Goal: Find specific page/section: Find specific page/section

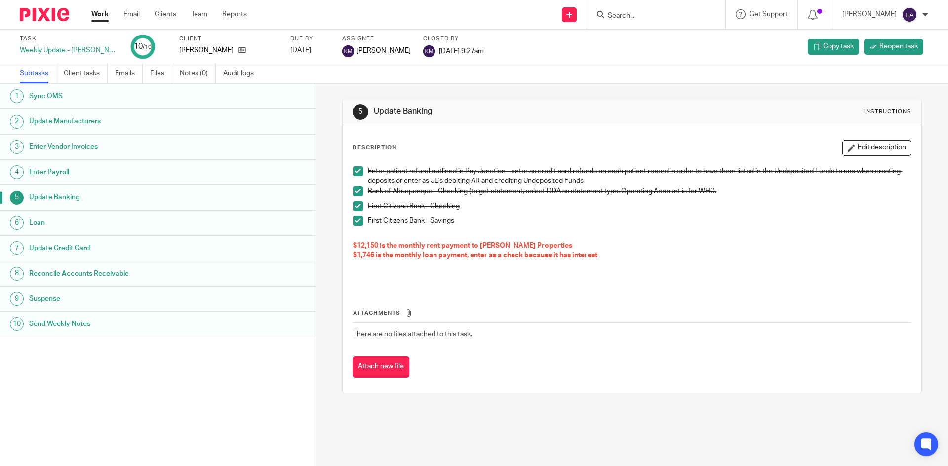
click at [635, 20] on input "Search" at bounding box center [651, 16] width 89 height 9
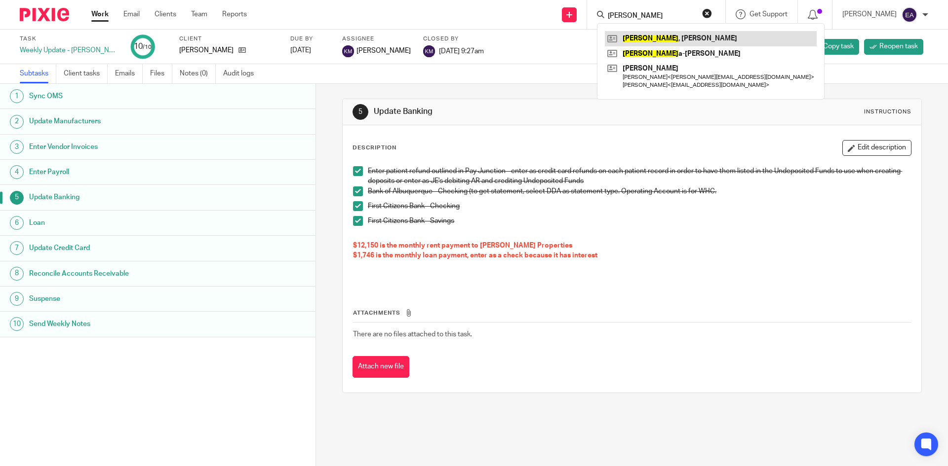
type input "carter"
click at [658, 32] on link at bounding box center [711, 38] width 212 height 15
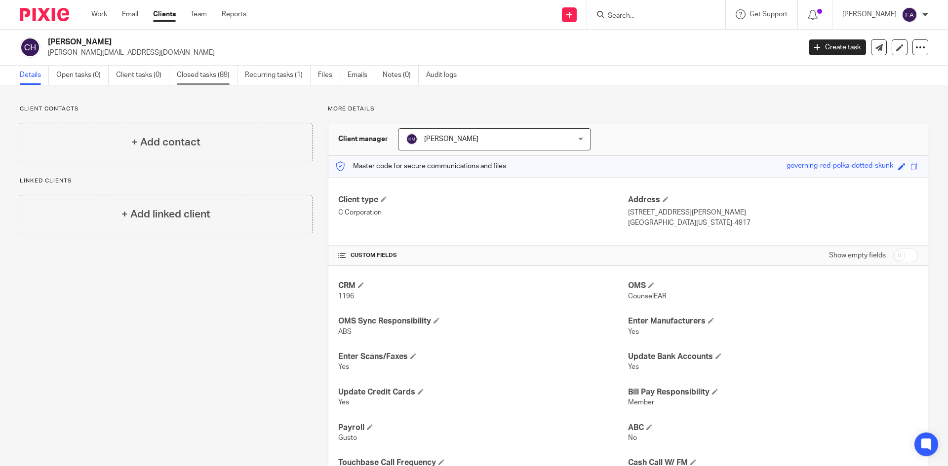
click at [227, 74] on link "Closed tasks (89)" at bounding box center [207, 75] width 61 height 19
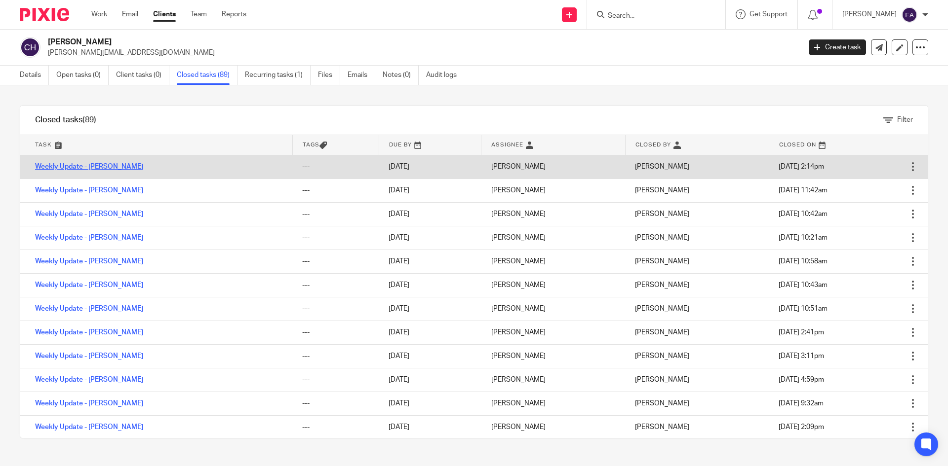
click at [64, 167] on link "Weekly Update - [PERSON_NAME]" at bounding box center [89, 166] width 108 height 7
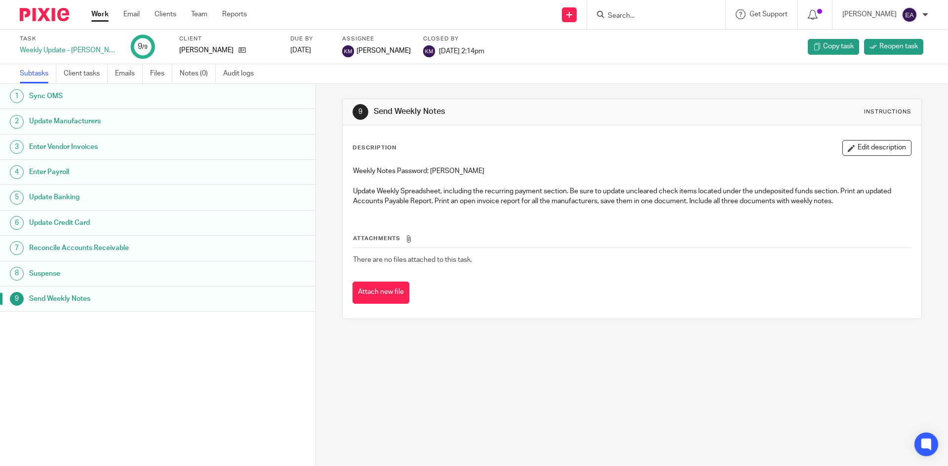
click at [54, 98] on h1 "Sync OMS" at bounding box center [121, 96] width 185 height 15
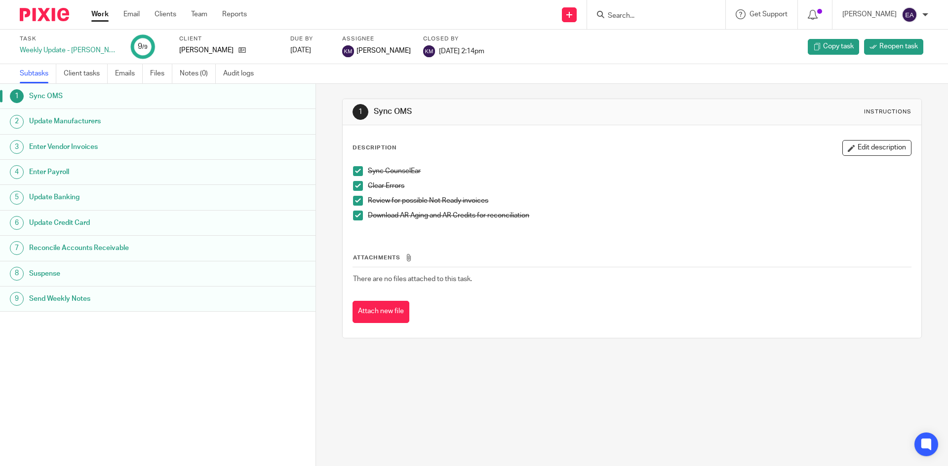
click at [55, 123] on h1 "Update Manufacturers" at bounding box center [121, 121] width 185 height 15
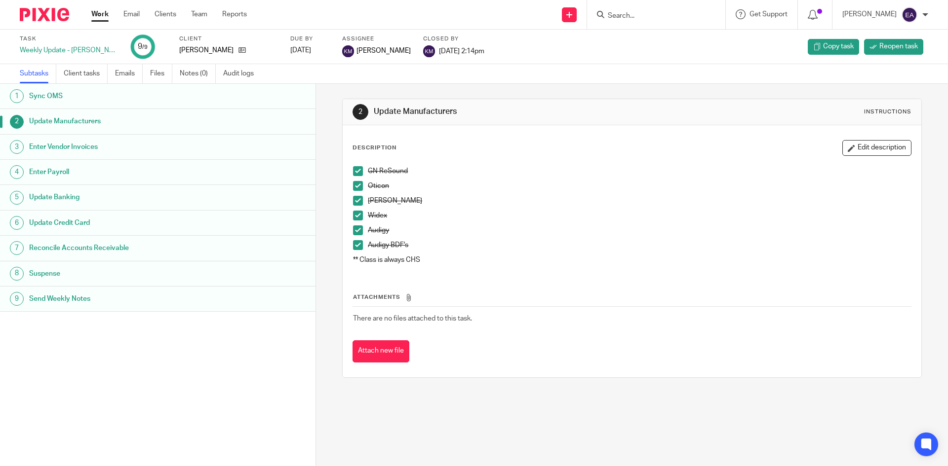
click at [353, 174] on span at bounding box center [358, 171] width 10 height 10
click at [357, 191] on li "Oticon" at bounding box center [631, 188] width 557 height 15
click at [354, 183] on span at bounding box center [358, 186] width 10 height 10
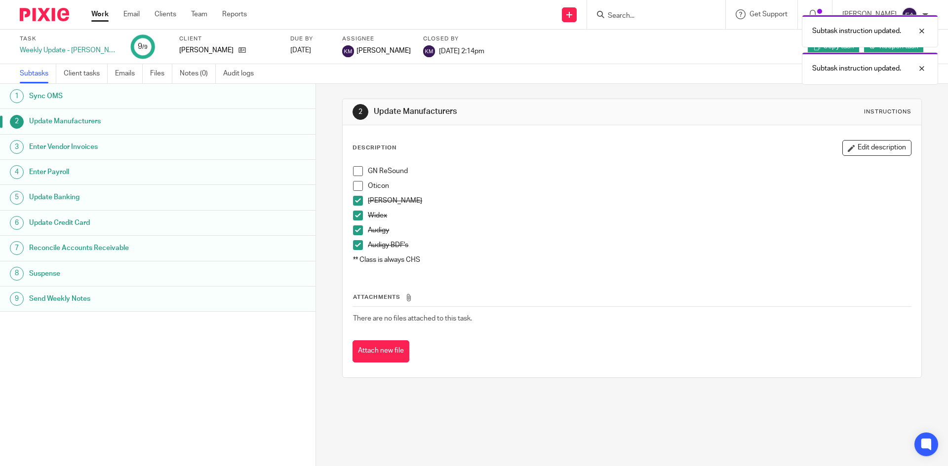
click at [354, 194] on li "Oticon" at bounding box center [631, 188] width 557 height 15
click at [354, 199] on span at bounding box center [358, 201] width 10 height 10
click at [354, 218] on span at bounding box center [358, 216] width 10 height 10
click at [356, 232] on span at bounding box center [358, 231] width 10 height 10
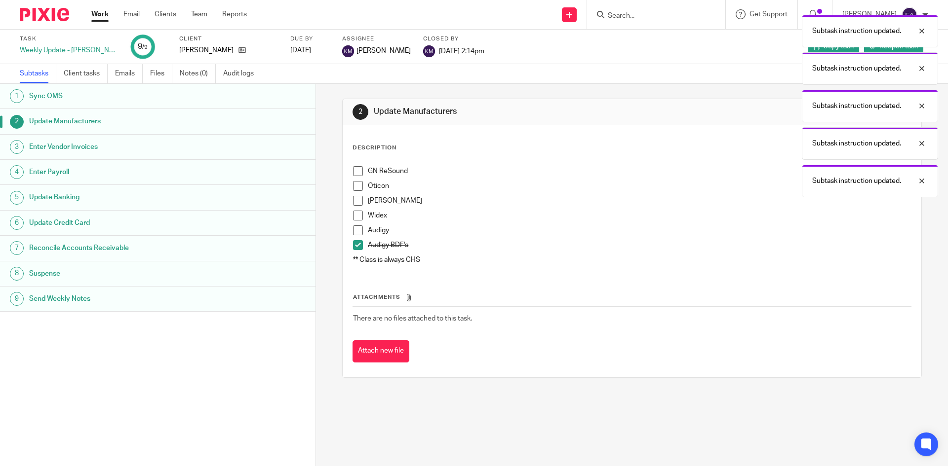
click at [353, 243] on span at bounding box center [358, 245] width 10 height 10
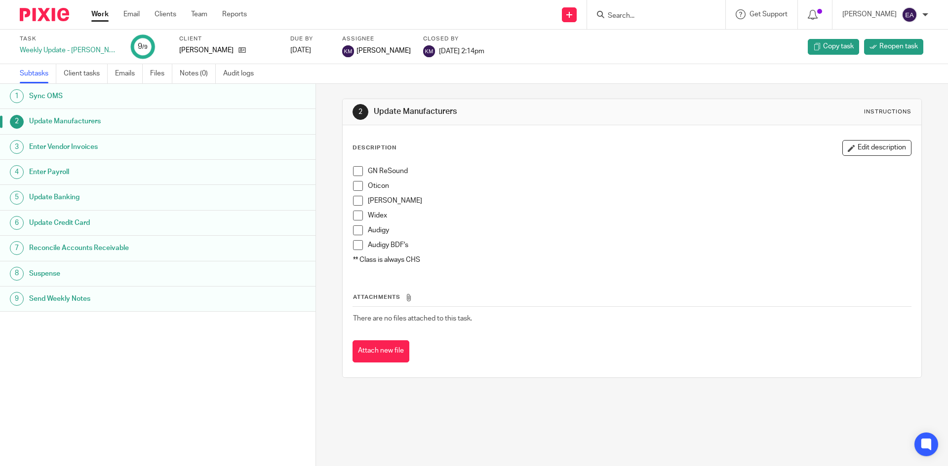
click at [353, 170] on span at bounding box center [358, 171] width 10 height 10
click at [355, 183] on span at bounding box center [358, 186] width 10 height 10
